Goal: Information Seeking & Learning: Learn about a topic

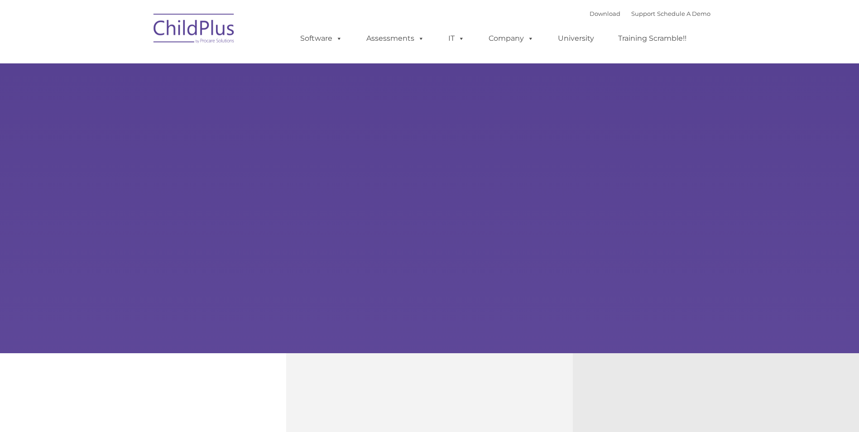
type input ""
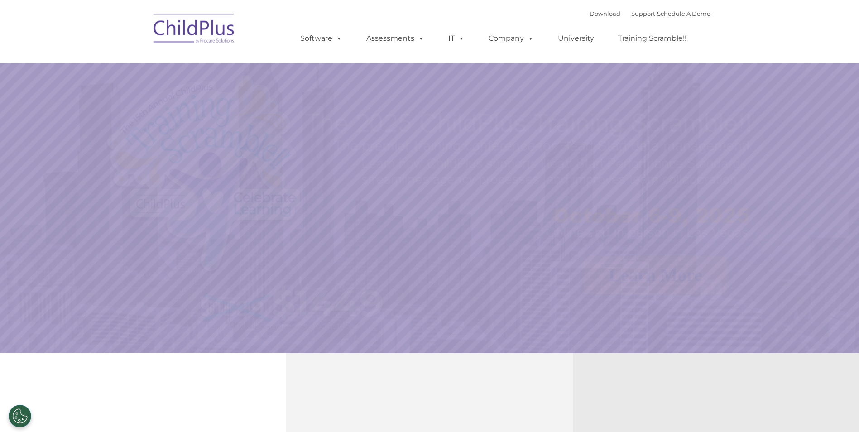
select select "MEDIUM"
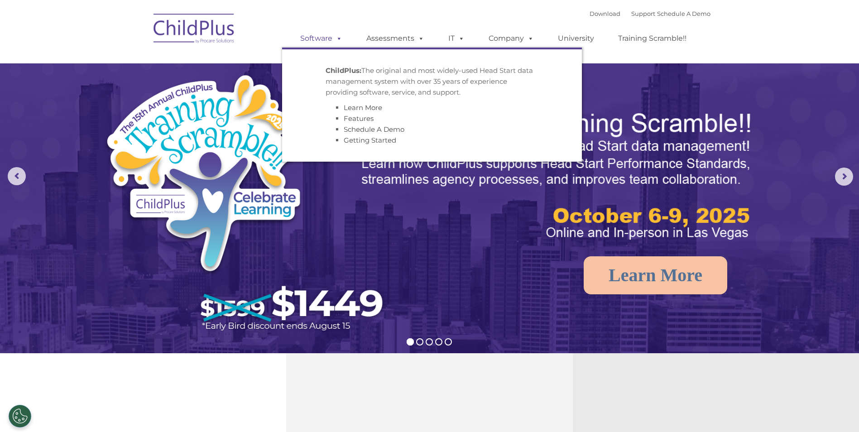
click at [322, 38] on link "Software" at bounding box center [321, 38] width 60 height 18
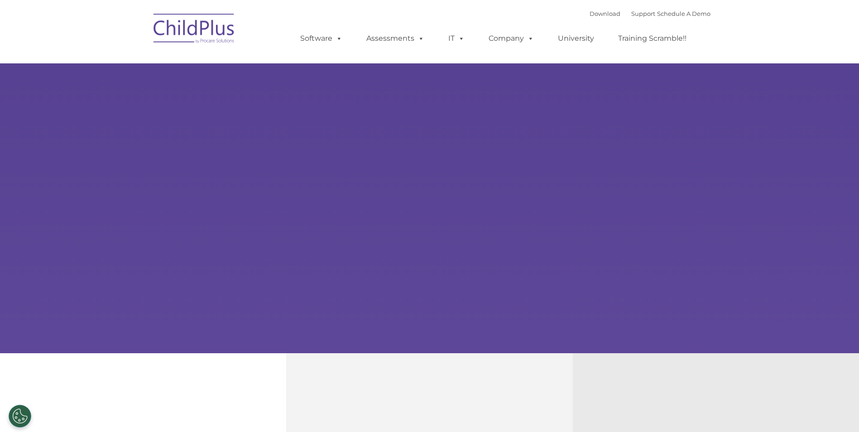
type input ""
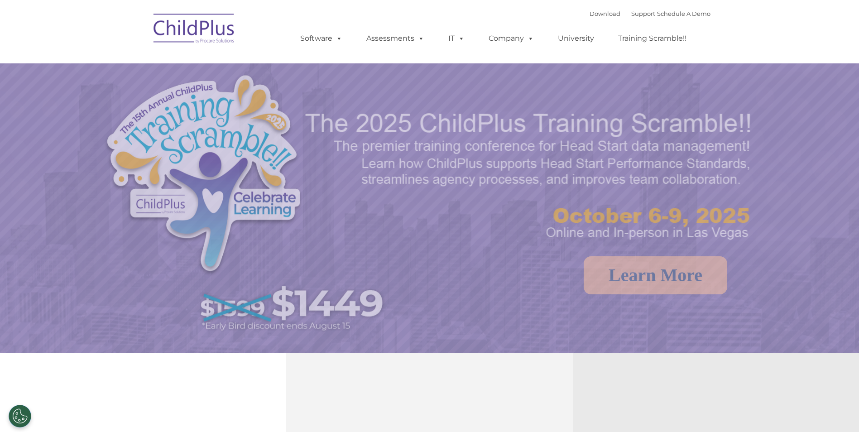
select select "MEDIUM"
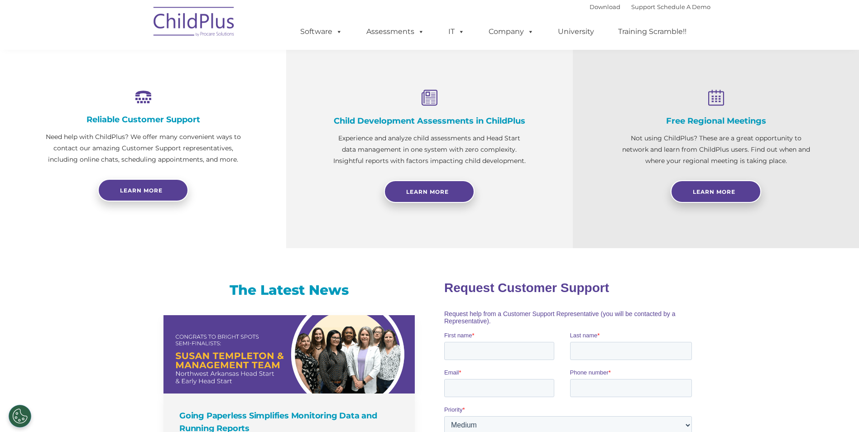
scroll to position [317, 0]
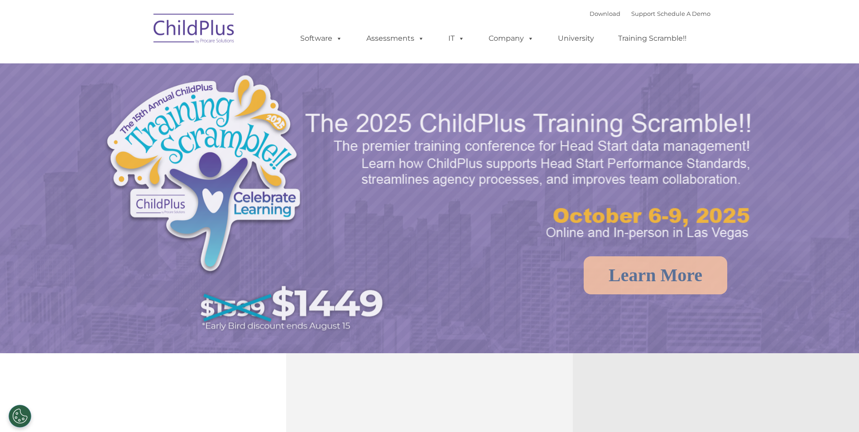
select select "MEDIUM"
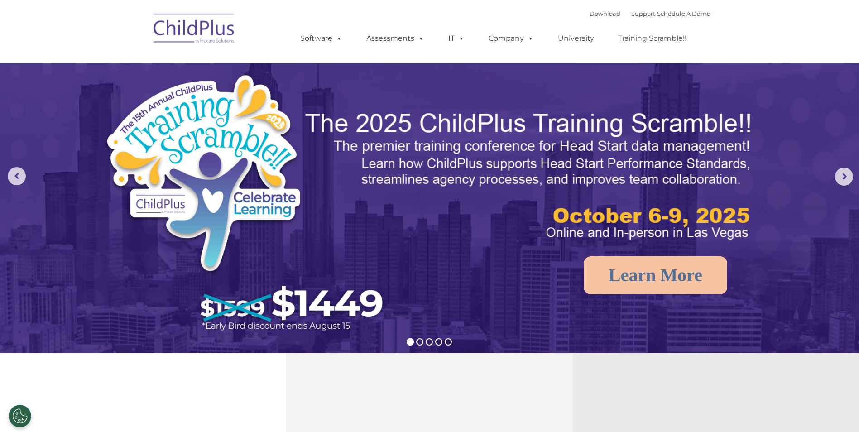
click at [199, 24] on img at bounding box center [194, 29] width 91 height 45
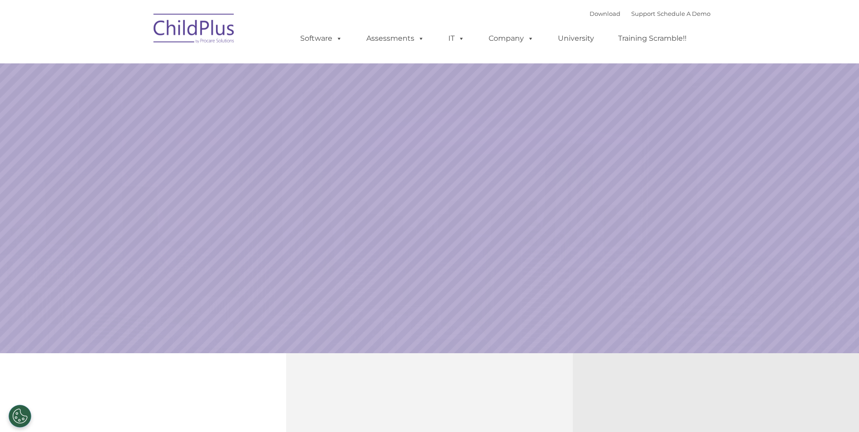
select select "MEDIUM"
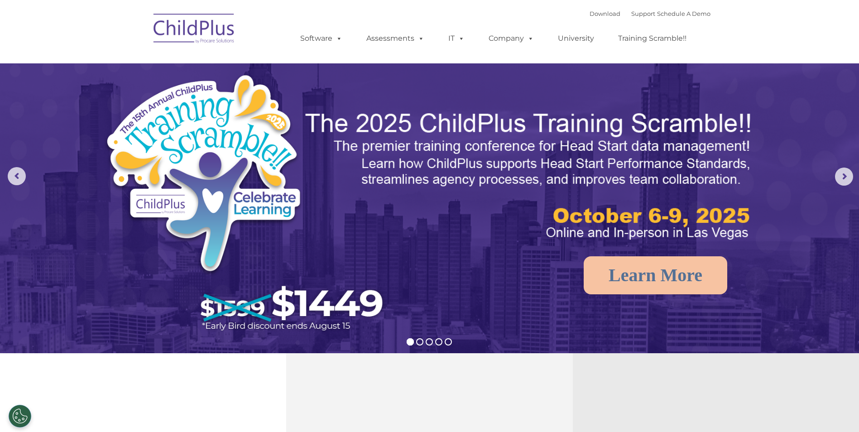
click at [215, 28] on img at bounding box center [194, 29] width 91 height 45
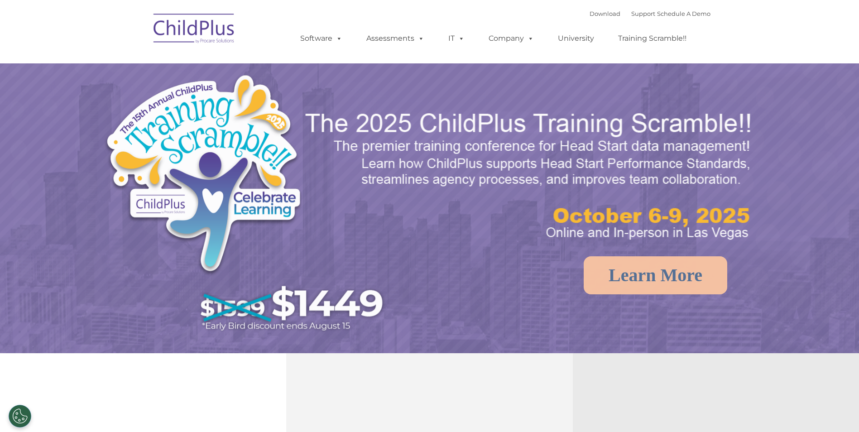
select select "MEDIUM"
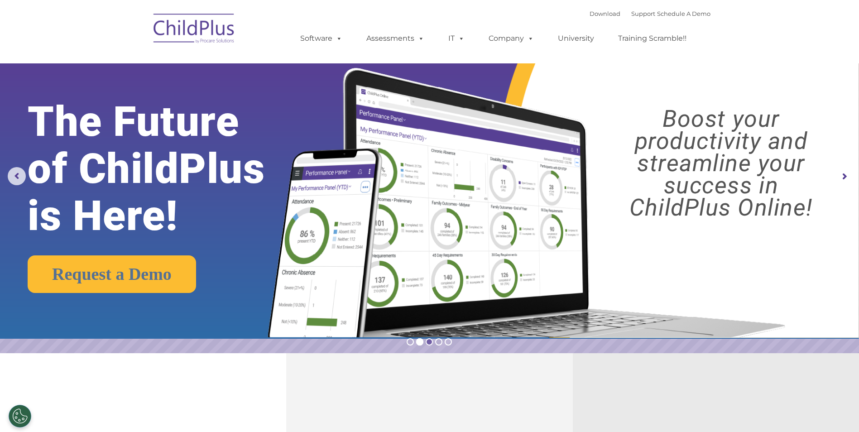
click at [430, 344] on rs-bullet at bounding box center [428, 341] width 7 height 7
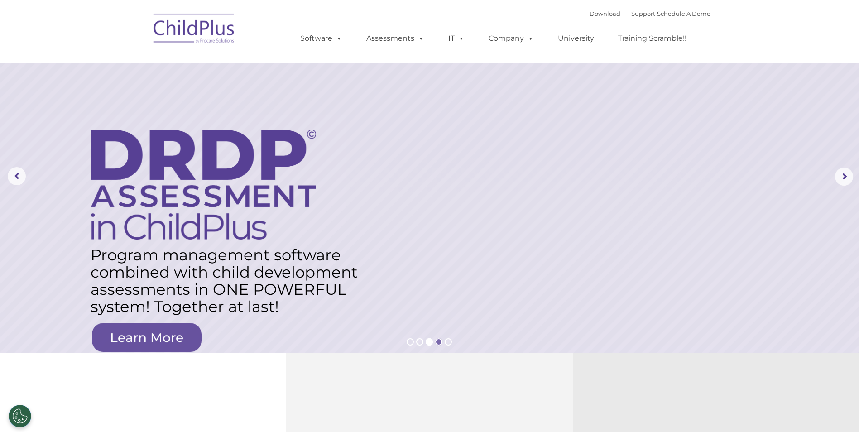
click at [440, 343] on rs-bullet at bounding box center [438, 341] width 7 height 7
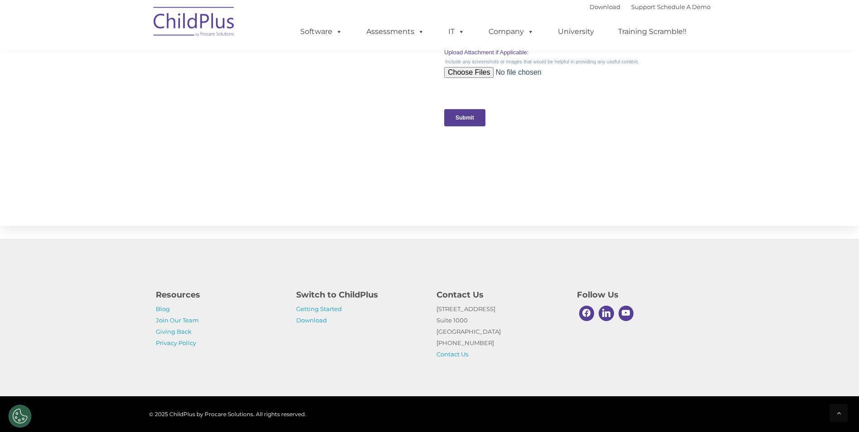
scroll to position [882, 0]
click at [320, 308] on link "Getting Started" at bounding box center [319, 308] width 46 height 7
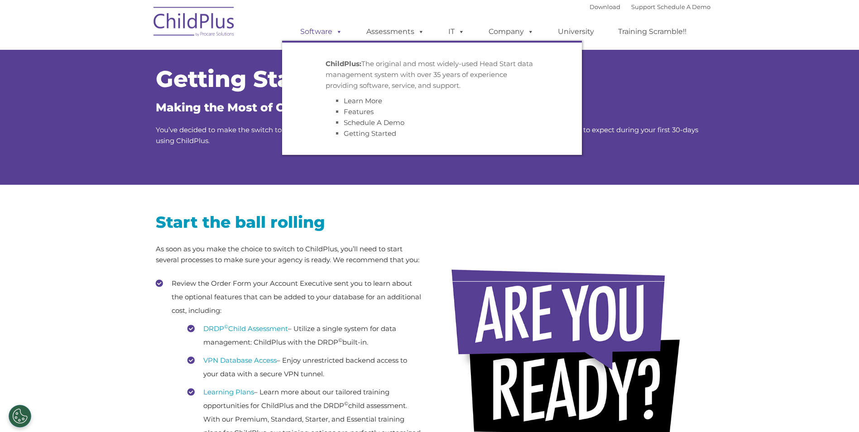
click at [340, 31] on span at bounding box center [337, 31] width 10 height 9
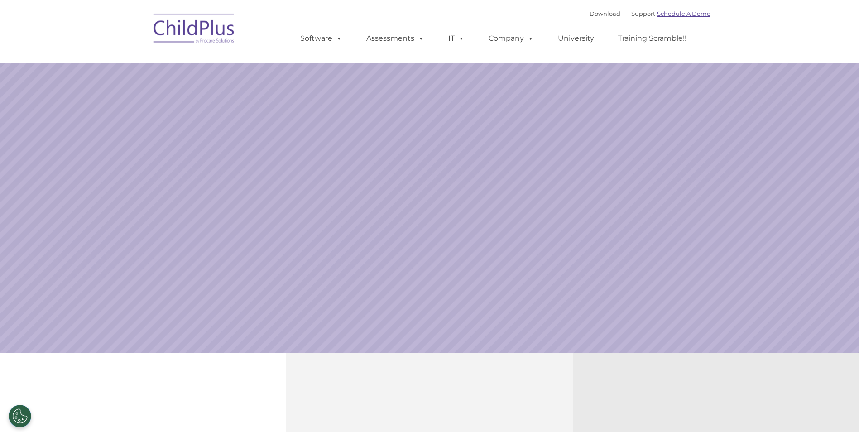
select select "MEDIUM"
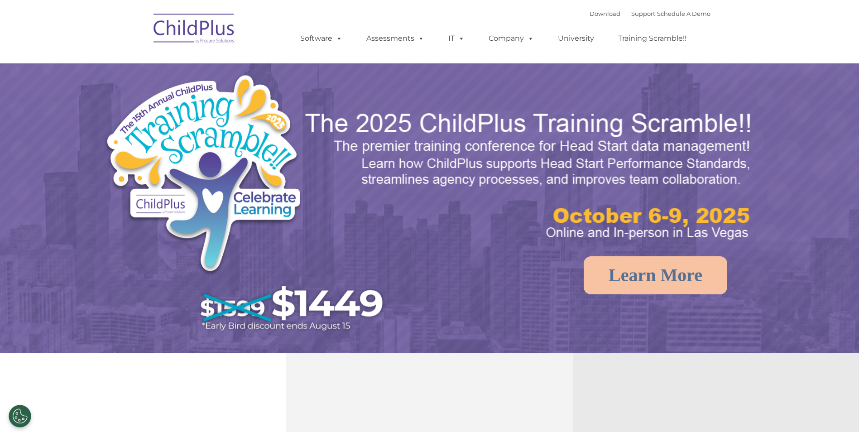
select select "MEDIUM"
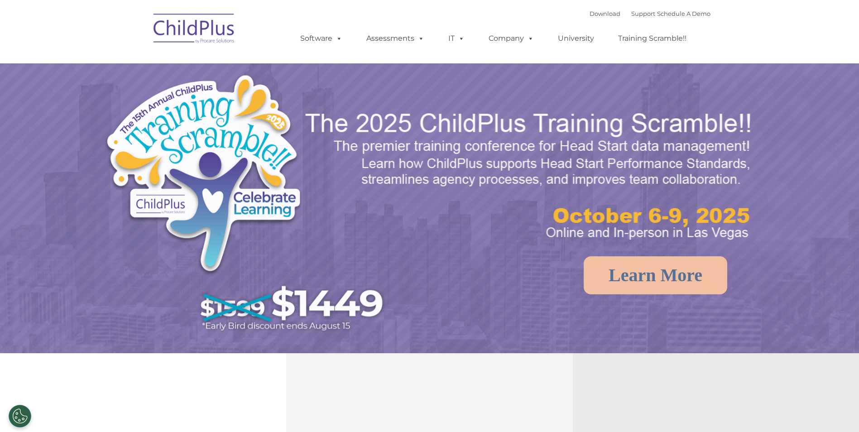
select select "MEDIUM"
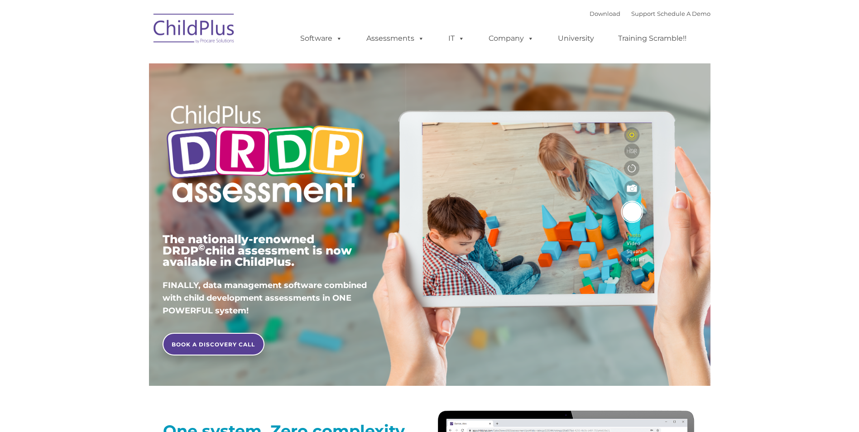
type input ""
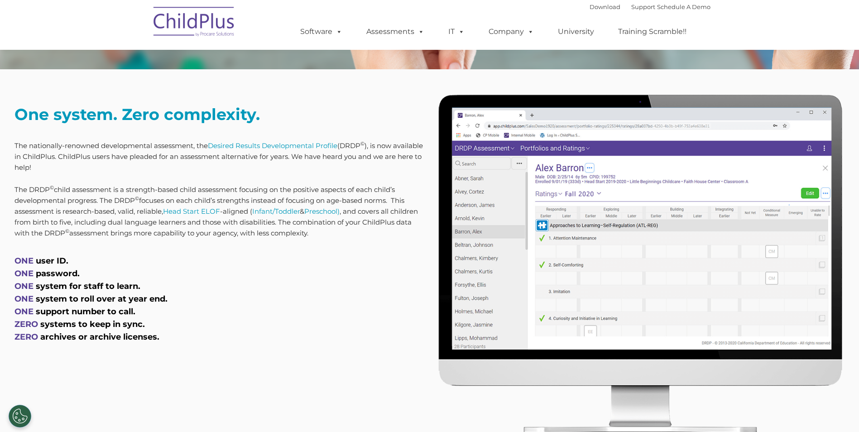
scroll to position [317, 0]
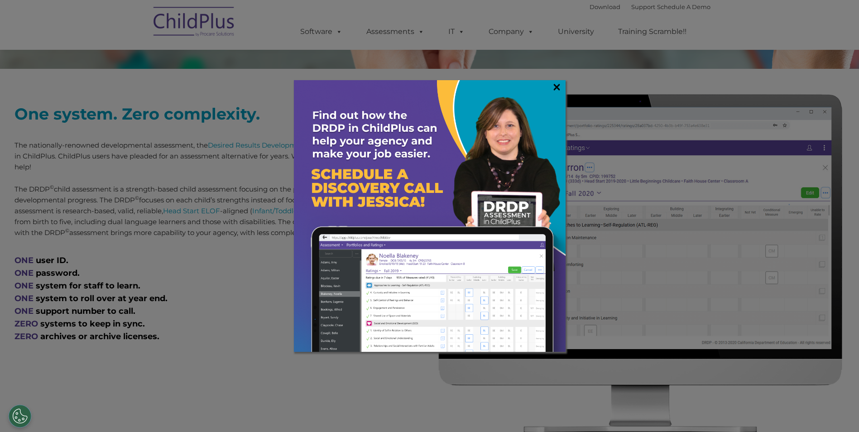
click at [559, 85] on link "×" at bounding box center [556, 86] width 10 height 9
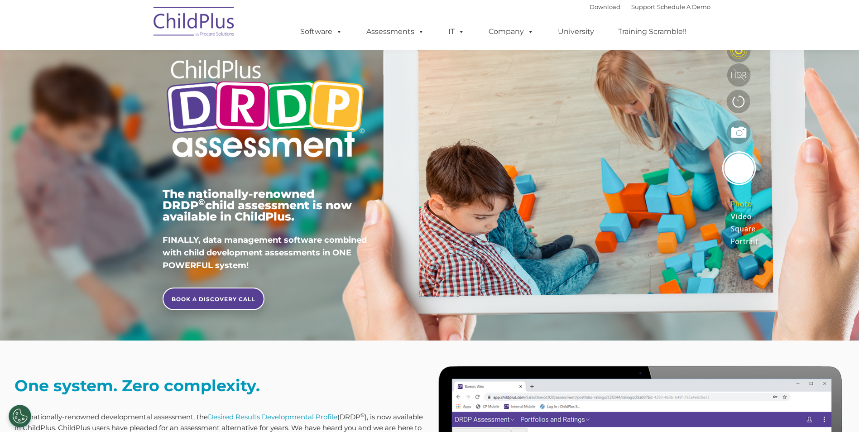
scroll to position [0, 0]
